Goal: Find specific page/section

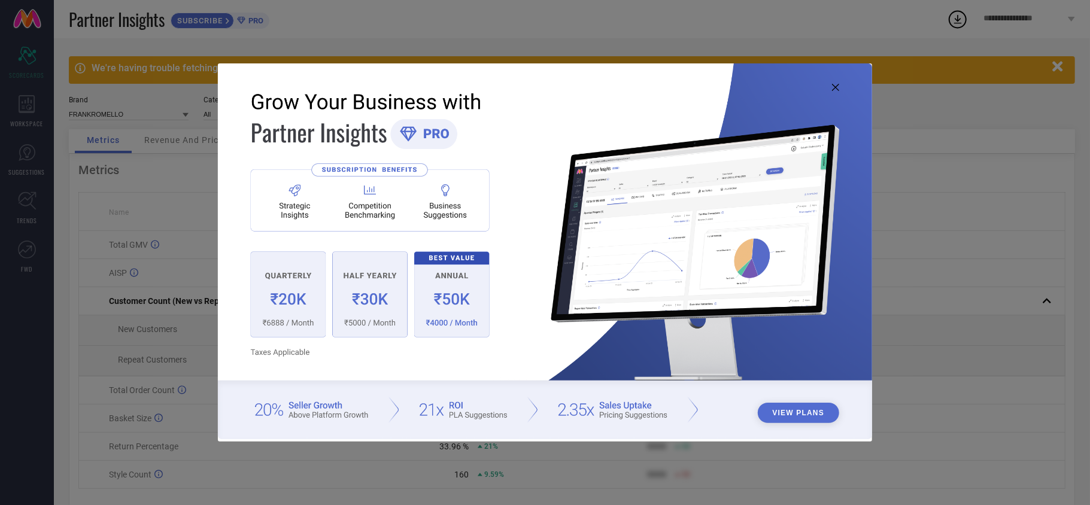
click at [831, 96] on img at bounding box center [545, 251] width 654 height 376
click at [833, 91] on img at bounding box center [545, 251] width 654 height 376
click at [839, 87] on icon at bounding box center [835, 87] width 7 height 7
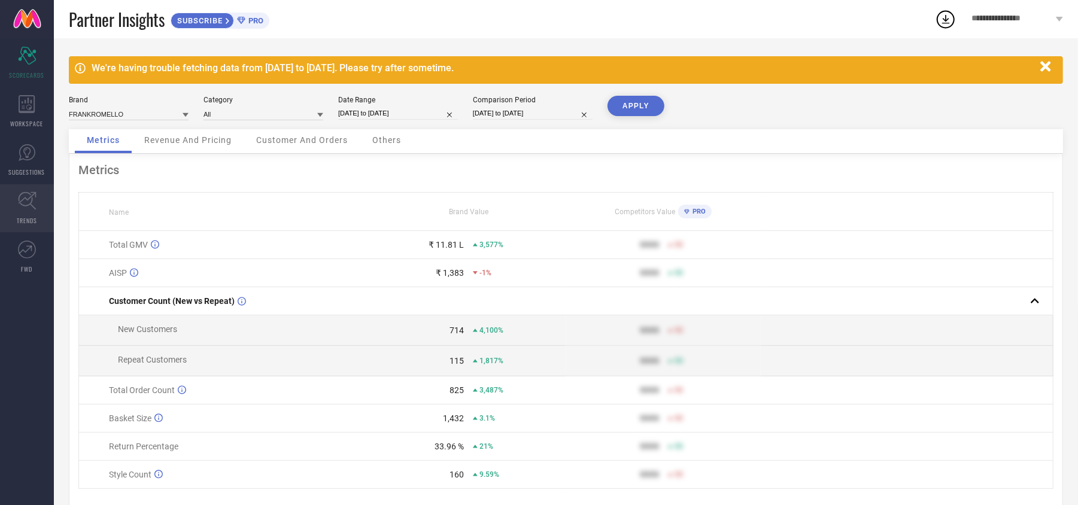
click at [11, 221] on link "TRENDS" at bounding box center [27, 208] width 54 height 48
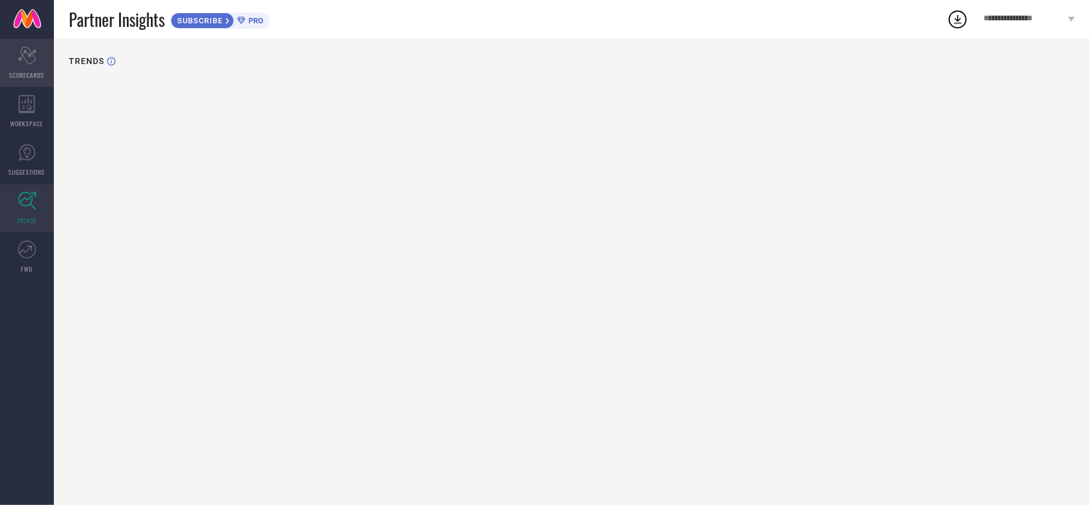
click at [31, 63] on icon "Scorecard" at bounding box center [27, 56] width 19 height 18
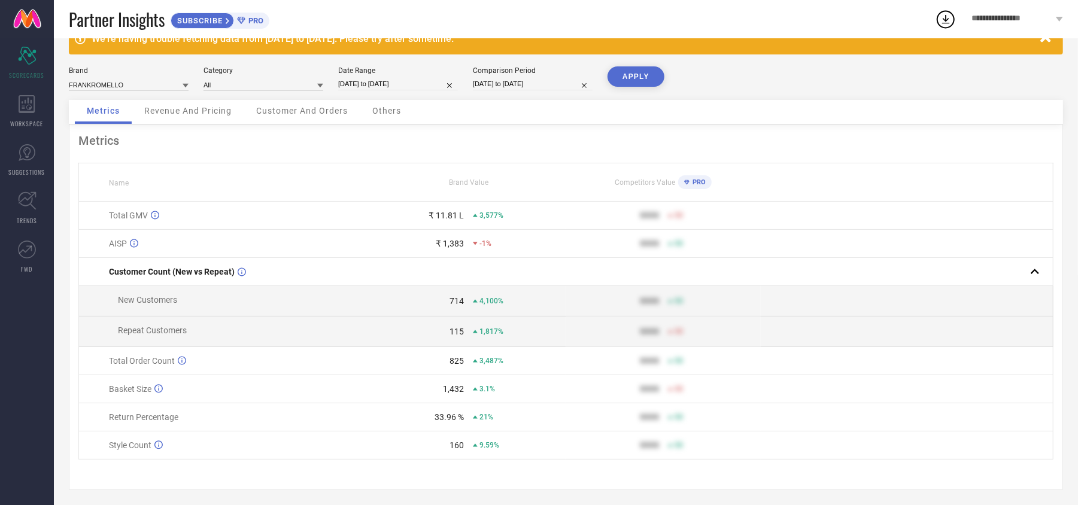
scroll to position [44, 0]
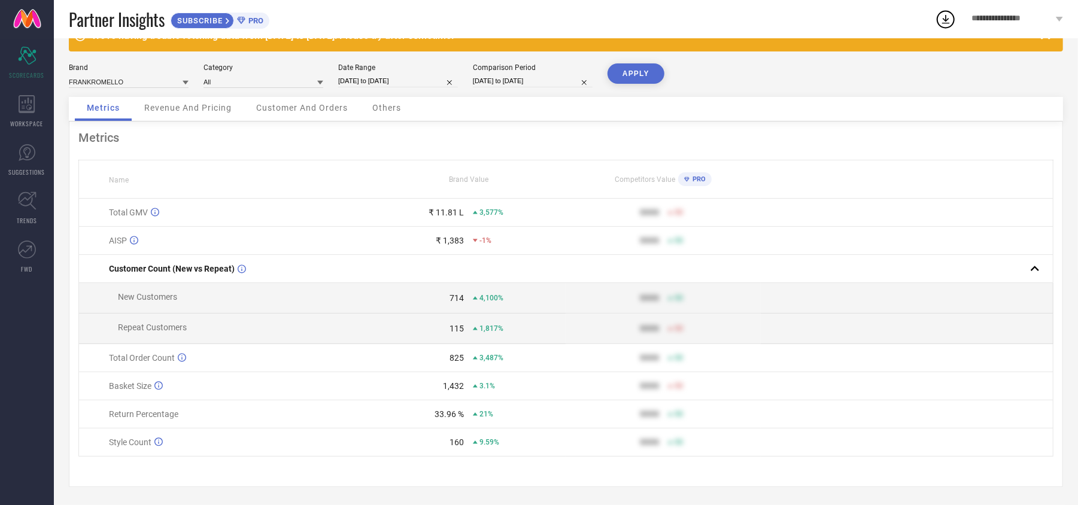
click at [204, 103] on div "Revenue And Pricing" at bounding box center [187, 109] width 111 height 24
